Goal: Task Accomplishment & Management: Manage account settings

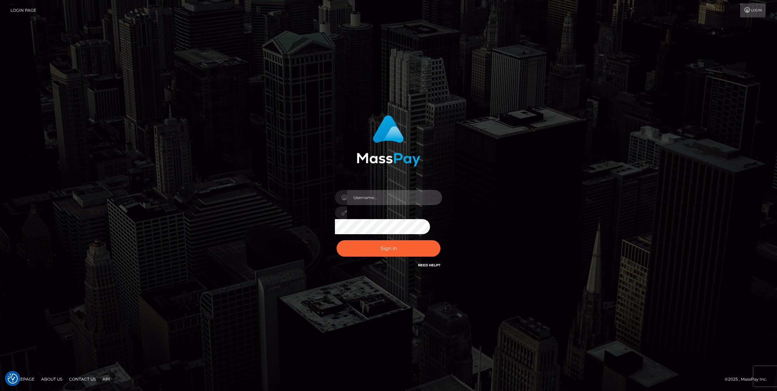
type input "caroline.ace"
click at [395, 243] on button "Sign in" at bounding box center [388, 248] width 104 height 16
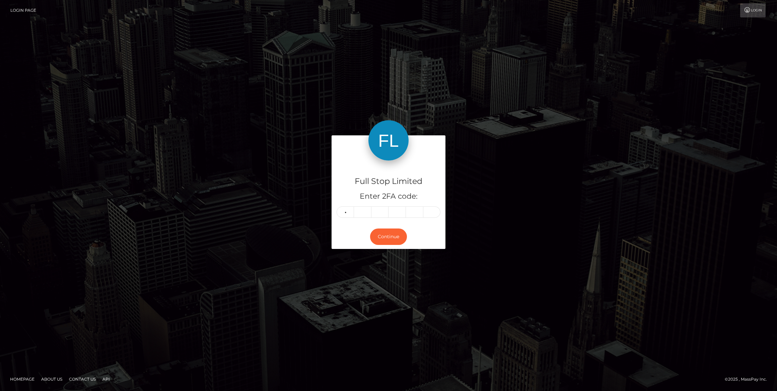
type input "3"
type input "4"
type input "1"
type input "3"
type input "2"
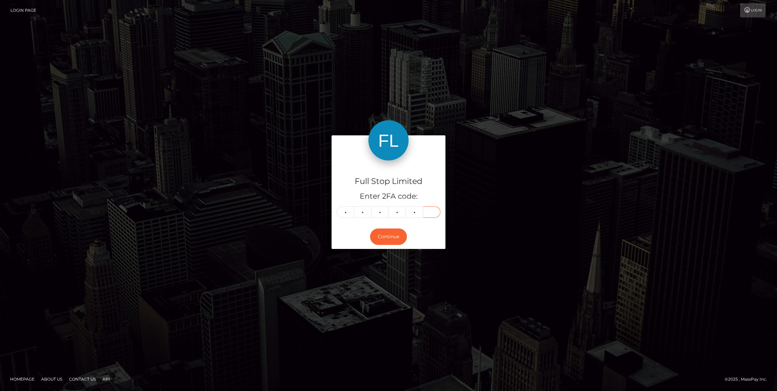
type input "6"
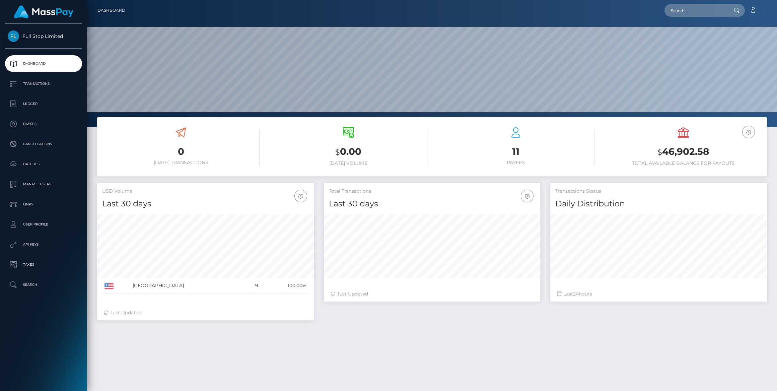
scroll to position [119, 217]
click at [39, 220] on p "User Profile" at bounding box center [44, 224] width 72 height 10
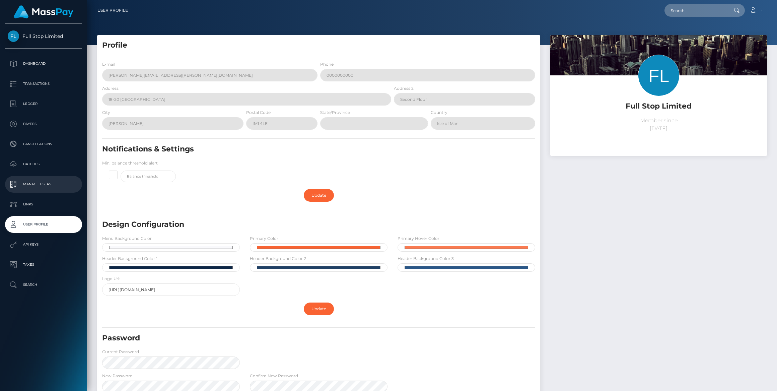
click at [41, 185] on p "Manage Users" at bounding box center [44, 184] width 72 height 10
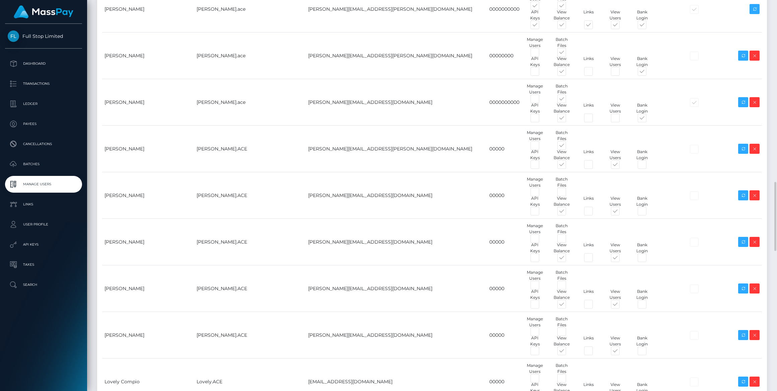
scroll to position [997, 0]
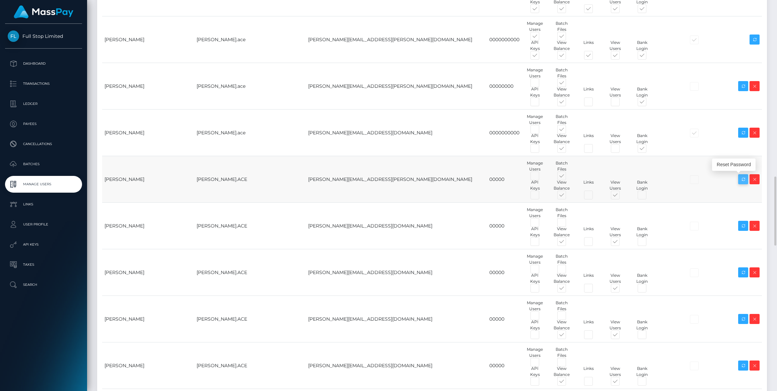
click at [743, 176] on icon at bounding box center [743, 179] width 8 height 8
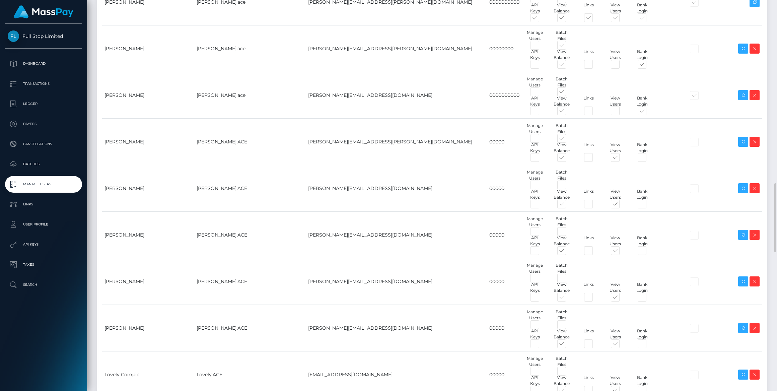
scroll to position [1096, 0]
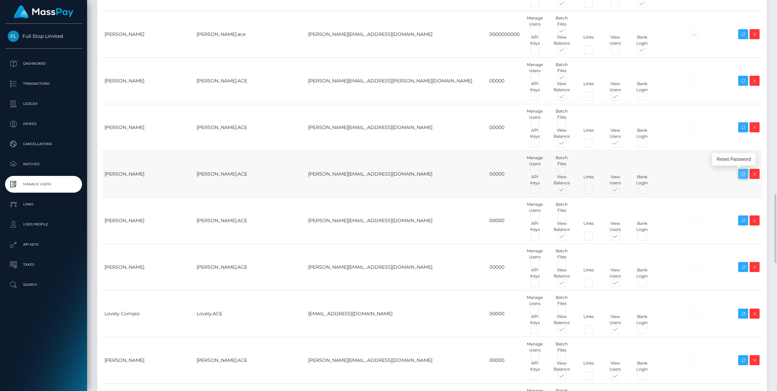
click at [742, 172] on icon at bounding box center [743, 174] width 8 height 8
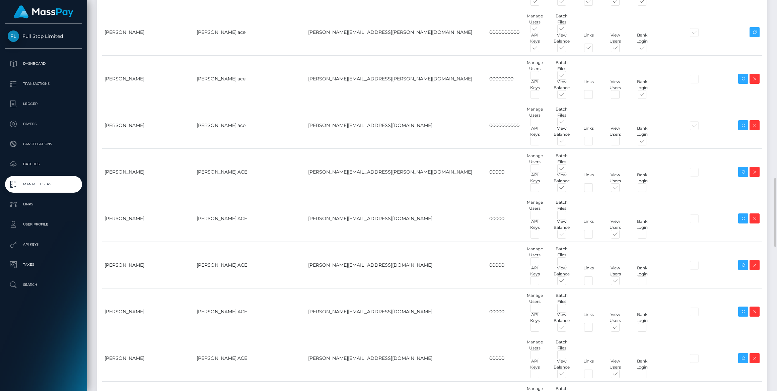
scroll to position [1035, 0]
